Goal: Task Accomplishment & Management: Manage account settings

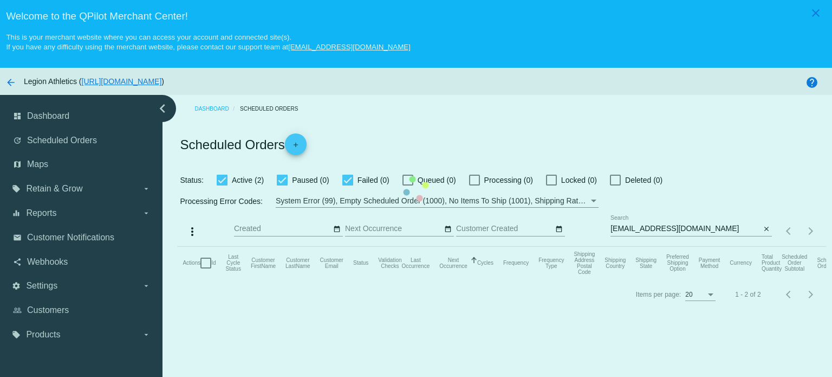
click at [646, 247] on mat-table "Actions Id Last Cycle Status Customer FirstName Customer LastName Customer Emai…" at bounding box center [501, 263] width 649 height 33
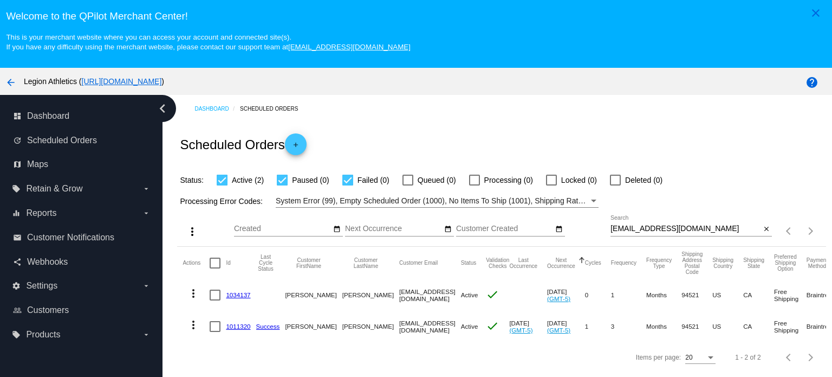
click at [645, 227] on input "[EMAIL_ADDRESS][DOMAIN_NAME]" at bounding box center [686, 228] width 150 height 9
paste input "tristynmoore"
type input "[EMAIL_ADDRESS][DOMAIN_NAME]"
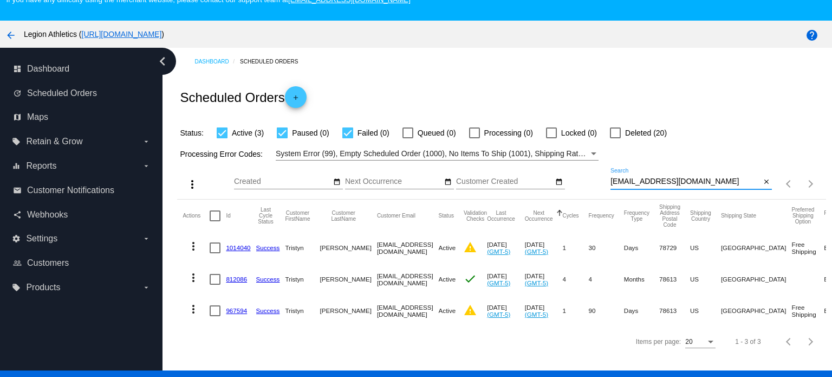
scroll to position [68, 0]
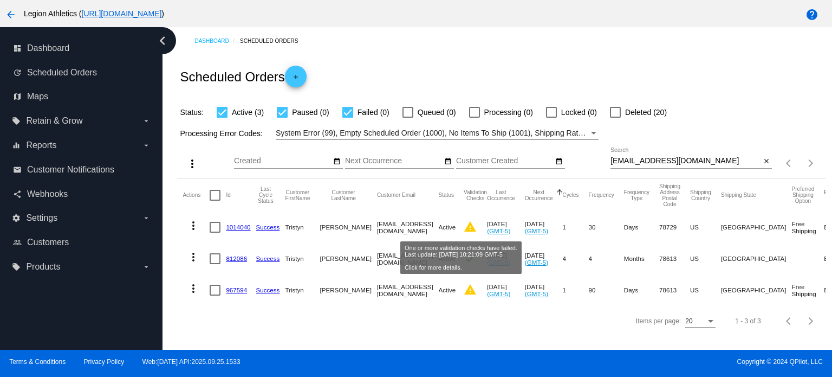
click at [464, 223] on mat-icon "warning" at bounding box center [470, 226] width 13 height 13
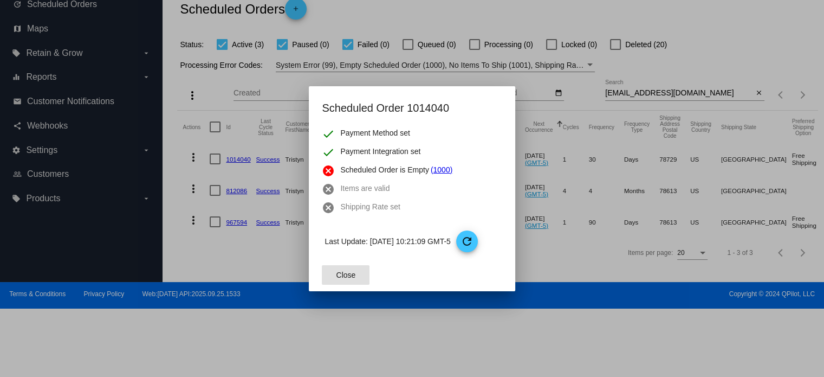
click at [546, 165] on div at bounding box center [412, 188] width 824 height 377
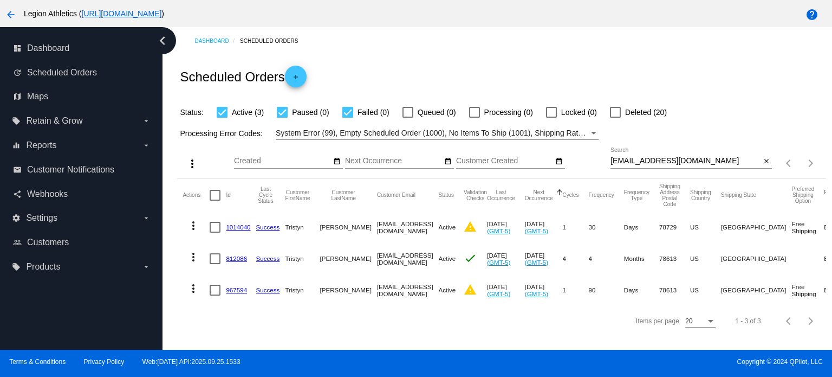
drag, startPoint x: 579, startPoint y: 225, endPoint x: 590, endPoint y: 225, distance: 10.8
click at [590, 225] on mat-row "more_vert 1014040 Success Tristyn Moore tristynmoore@gmail.com Active warning S…" at bounding box center [580, 226] width 795 height 31
click at [589, 224] on mat-cell "30" at bounding box center [606, 226] width 35 height 31
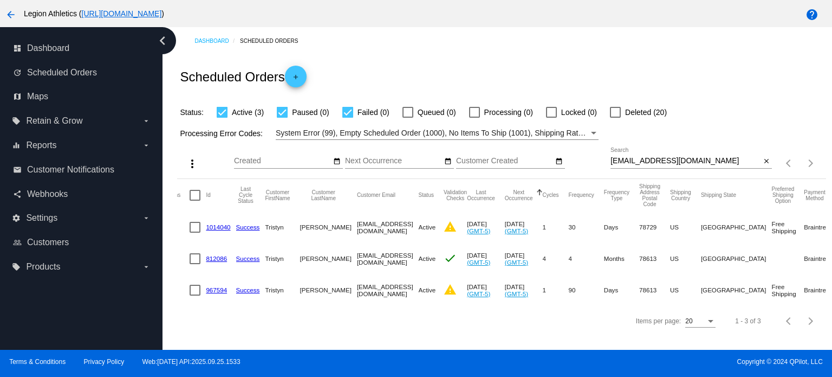
scroll to position [0, 0]
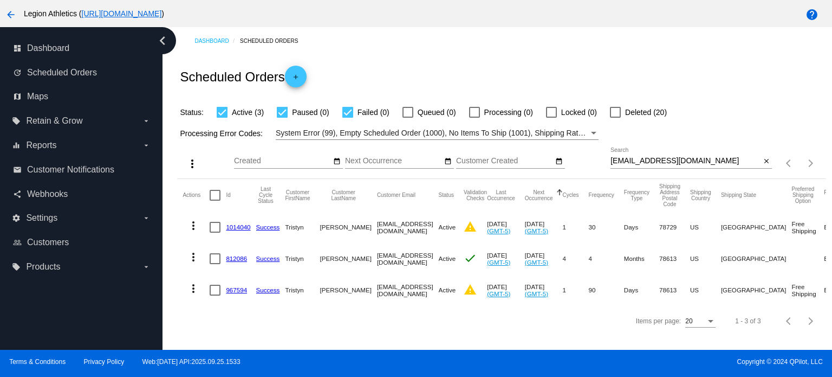
drag, startPoint x: 652, startPoint y: 223, endPoint x: 672, endPoint y: 222, distance: 20.1
click at [672, 222] on mat-row "more_vert 1014040 Success Tristyn Moore tristynmoore@gmail.com Active warning S…" at bounding box center [580, 226] width 795 height 31
click at [660, 225] on mat-cell "78729" at bounding box center [674, 226] width 31 height 31
click at [237, 256] on link "812086" at bounding box center [236, 258] width 21 height 7
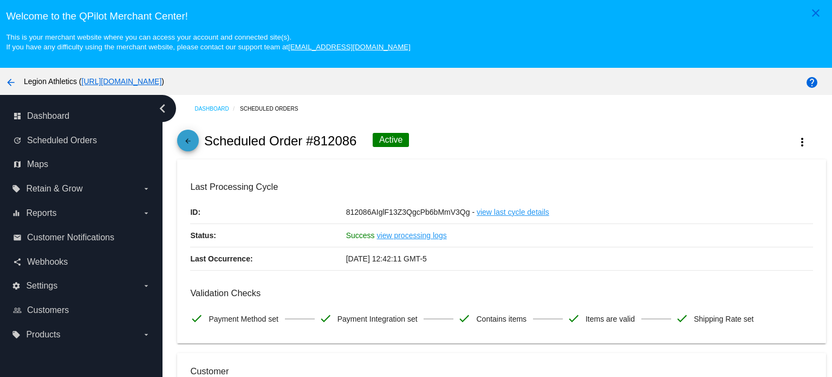
click at [189, 143] on mat-icon "arrow_back" at bounding box center [188, 143] width 13 height 13
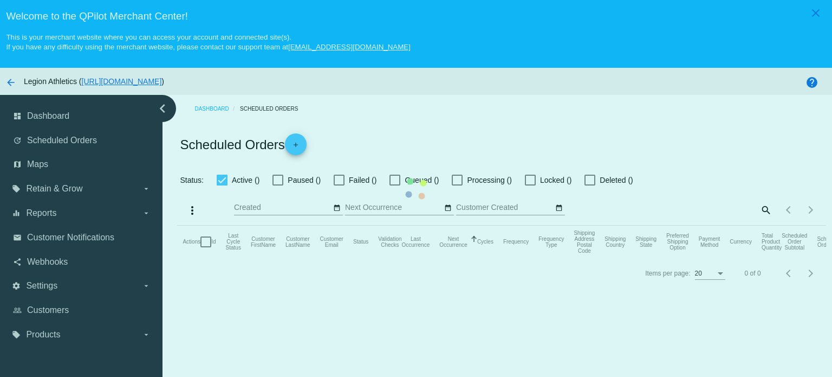
checkbox input "true"
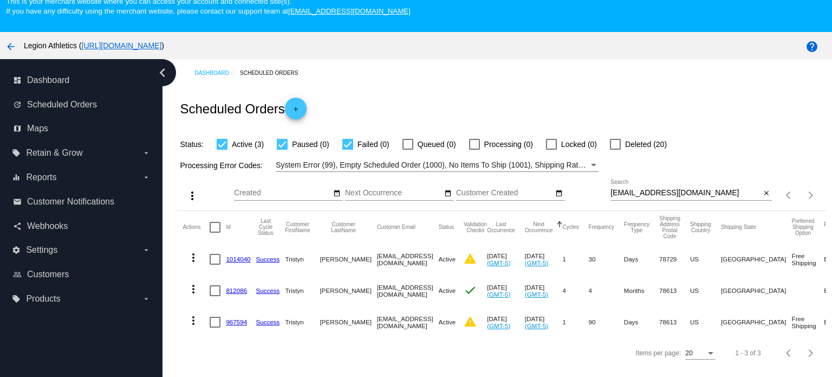
scroll to position [54, 0]
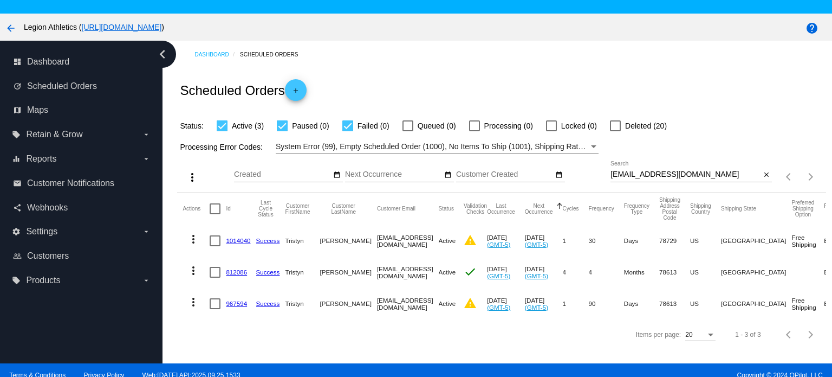
click at [233, 274] on link "812086" at bounding box center [236, 271] width 21 height 7
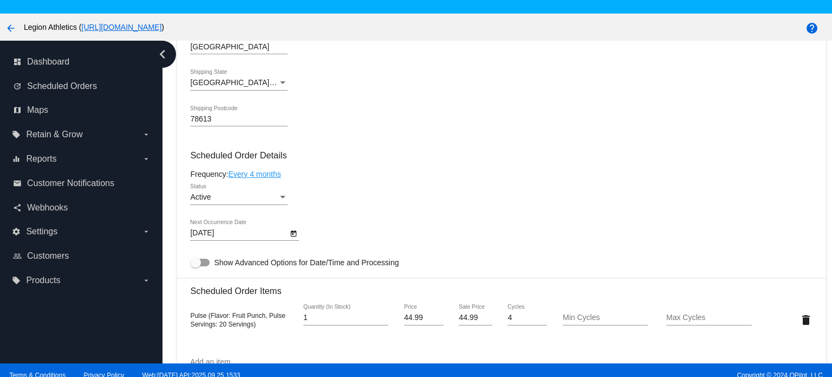
scroll to position [650, 0]
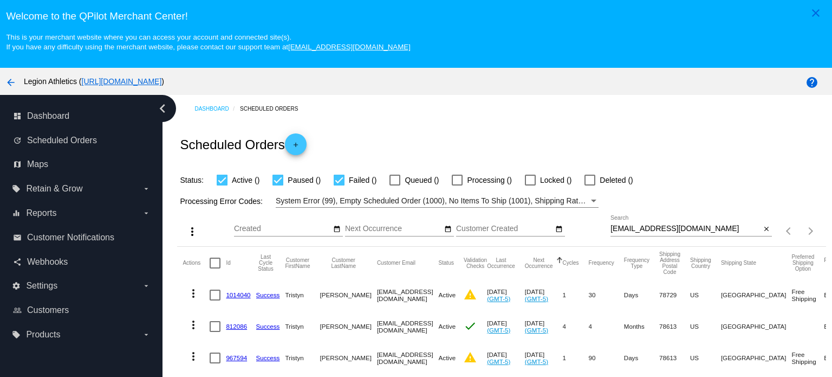
click at [668, 230] on input "tristynmoore@gmail.com" at bounding box center [686, 228] width 150 height 9
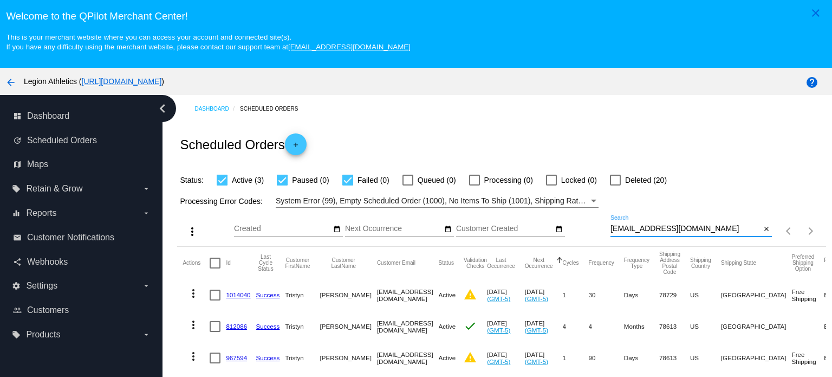
click at [668, 230] on input "tristynmoore@gmail.com" at bounding box center [686, 228] width 150 height 9
paste input "smarbry@outlook"
type input "smarbry@outlook.com"
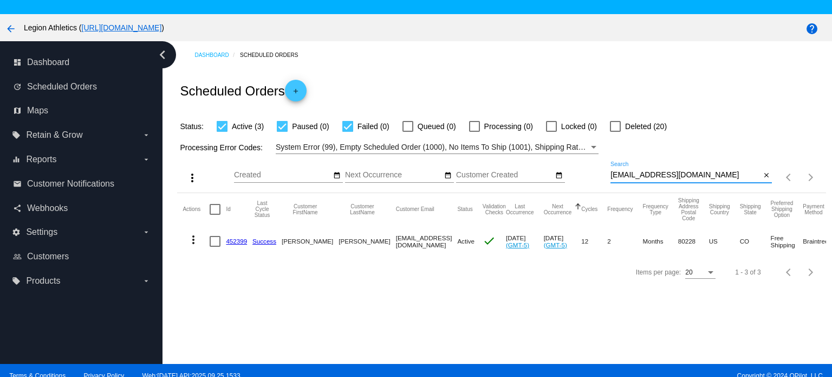
scroll to position [54, 0]
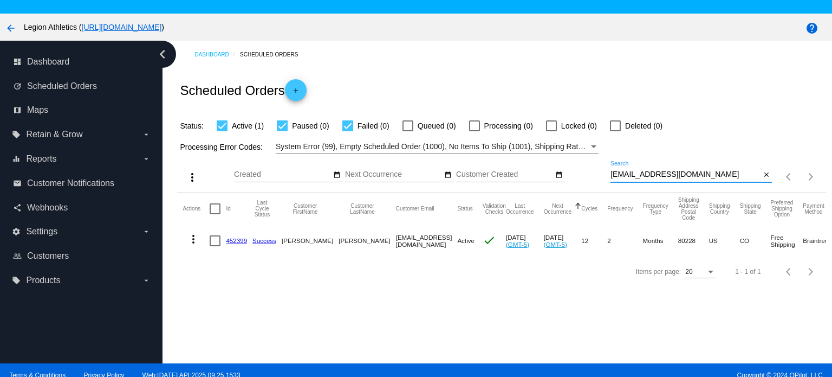
click at [238, 240] on link "452399" at bounding box center [236, 240] width 21 height 7
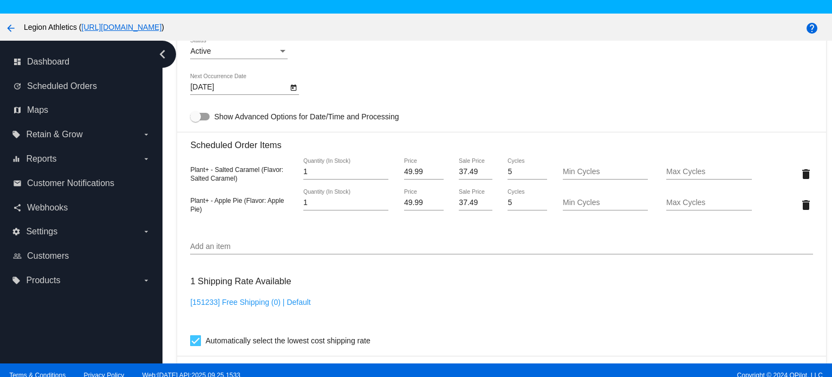
scroll to position [704, 0]
